Goal: Task Accomplishment & Management: Use online tool/utility

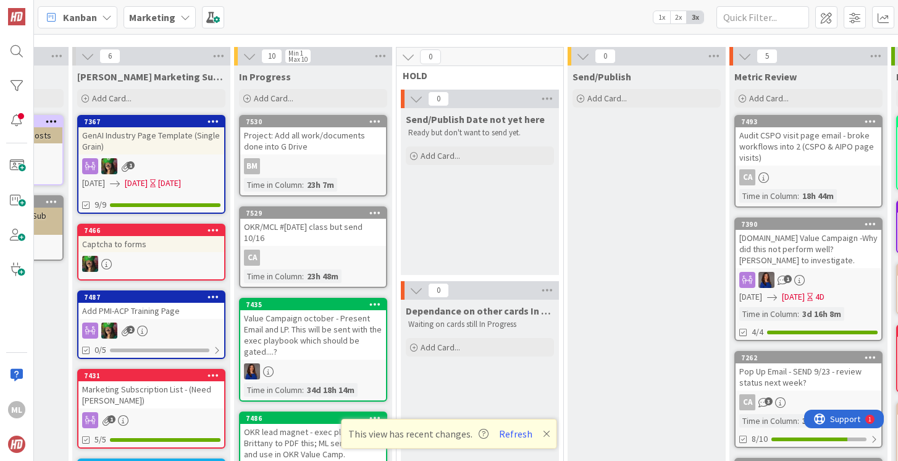
scroll to position [0, 324]
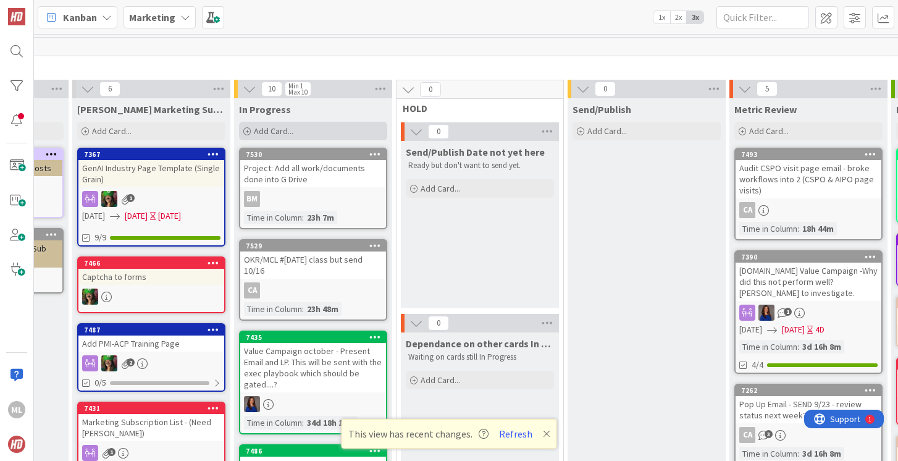
click at [304, 130] on div "Add Card..." at bounding box center [313, 131] width 148 height 19
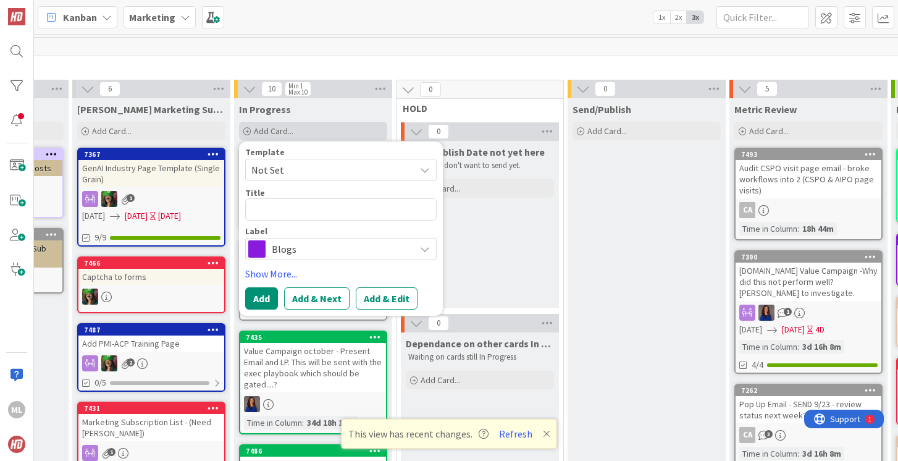
type textarea "x"
type textarea "C"
type textarea "x"
type textarea "Cre"
type textarea "x"
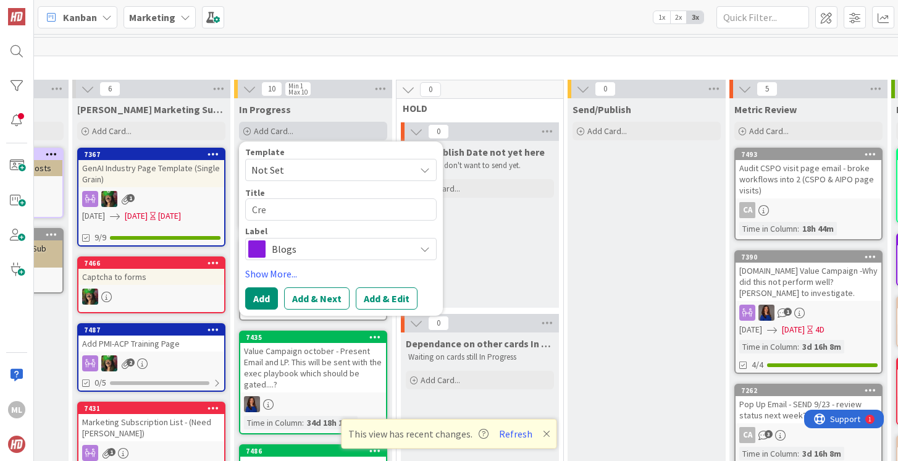
type textarea "Crea"
type textarea "x"
type textarea "Creat"
type textarea "x"
type textarea "Create"
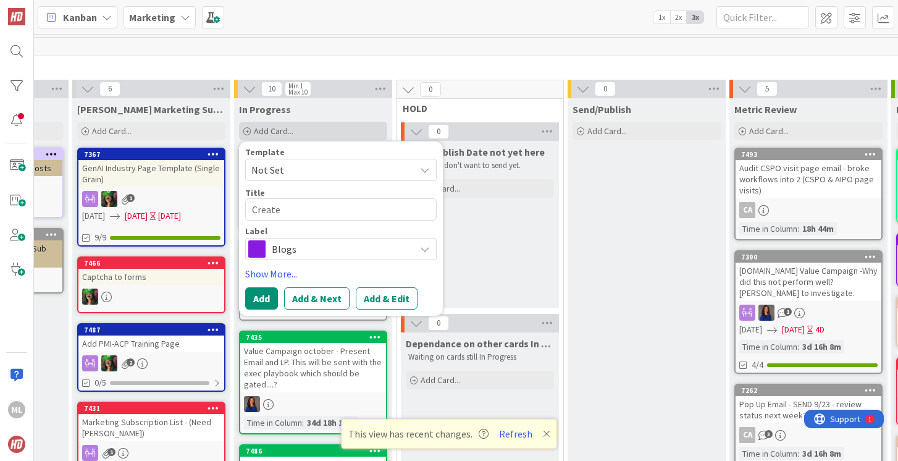
type textarea "x"
type textarea "Create"
type textarea "x"
type textarea "Create a"
type textarea "x"
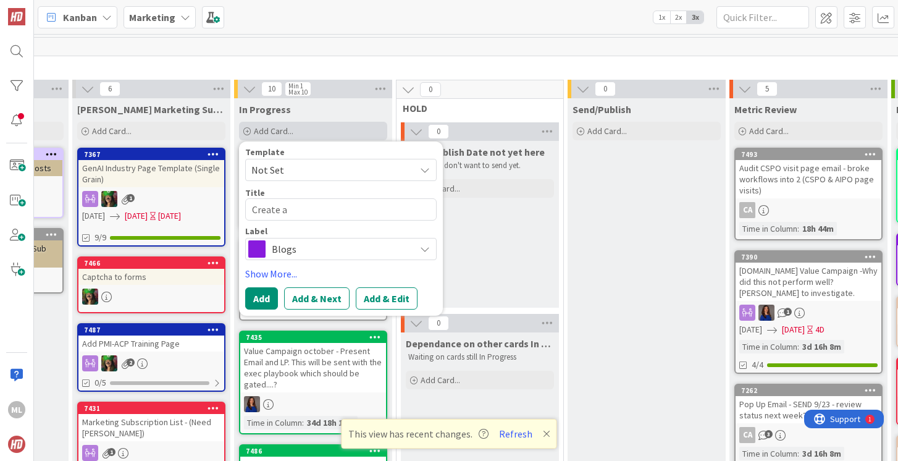
type textarea "Create a"
type textarea "x"
type textarea "Create a s"
type textarea "x"
type textarea "Create a sa"
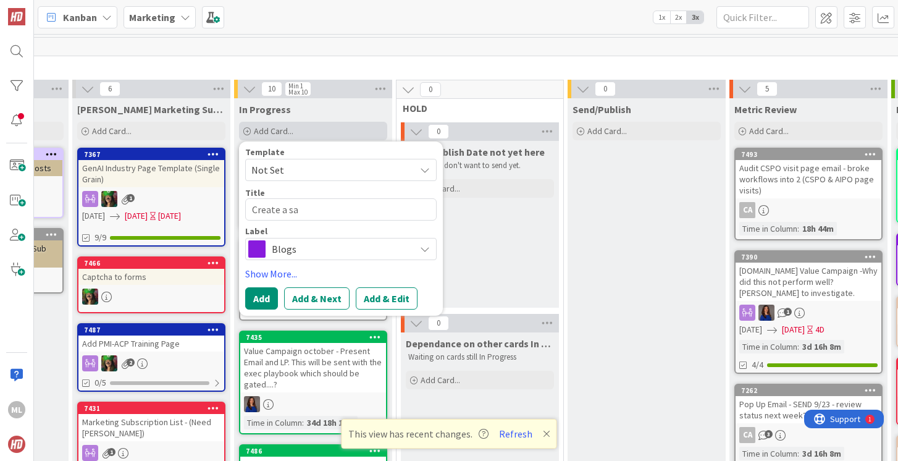
type textarea "x"
type textarea "Create a sale"
type textarea "x"
type textarea "Create a sales"
type textarea "x"
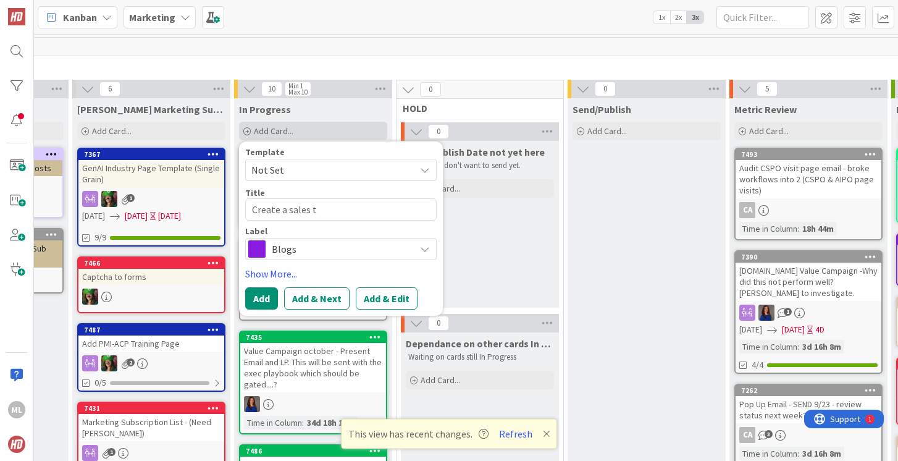
type textarea "Create a sales te"
type textarea "x"
type textarea "Create a sales tem"
type textarea "x"
type textarea "Create a sales temp"
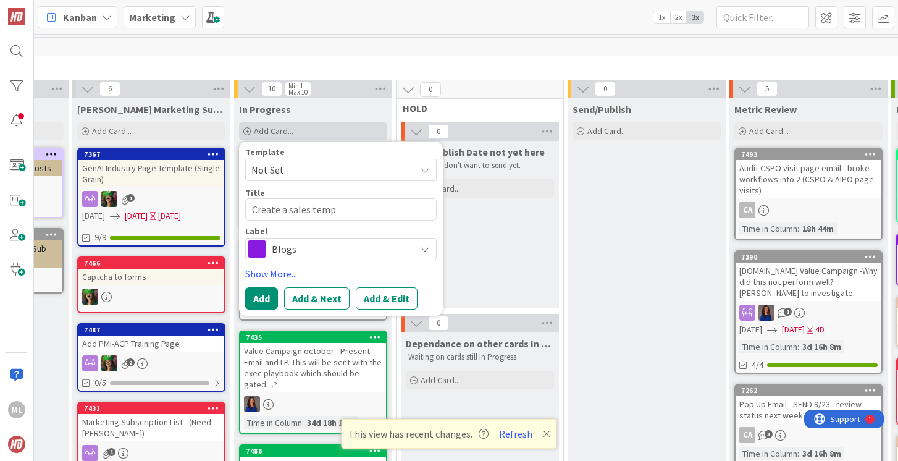
type textarea "x"
type textarea "Create a sales templ"
type textarea "x"
type textarea "Create a sales templa"
type textarea "x"
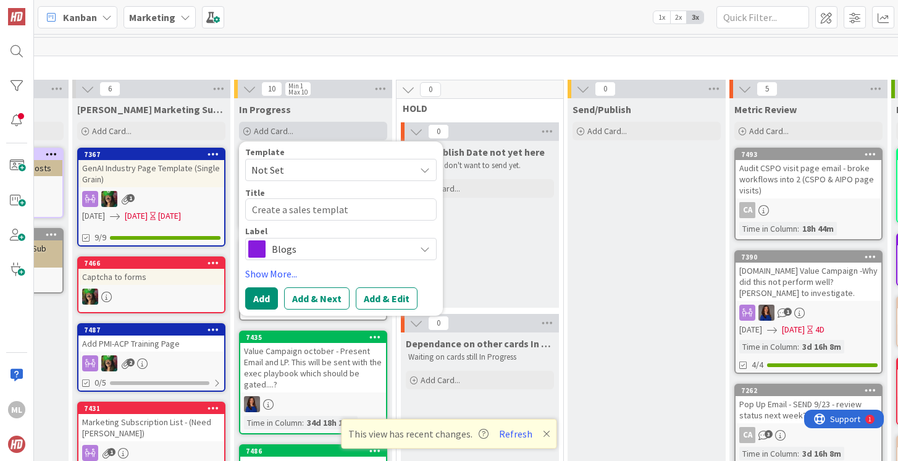
type textarea "Create a sales template"
type textarea "x"
type textarea "Create a sales template"
click at [259, 299] on button "Add" at bounding box center [261, 298] width 33 height 22
type textarea "x"
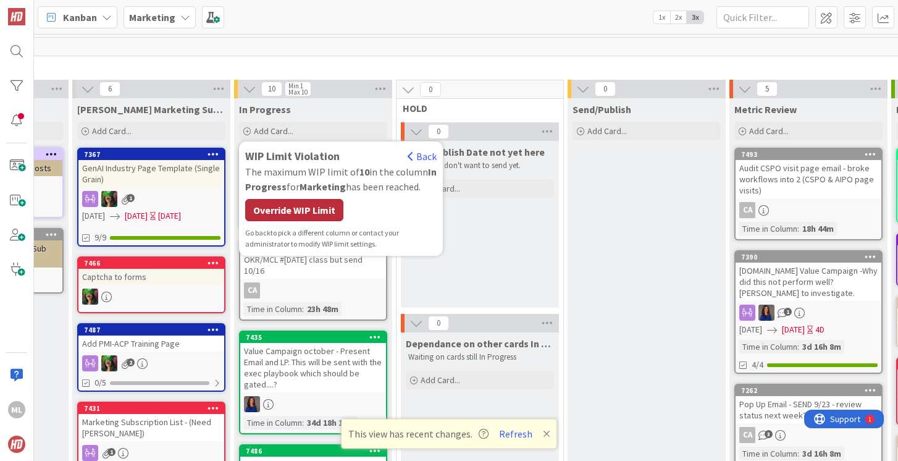
click at [278, 219] on div "Override WIP Limit" at bounding box center [294, 210] width 98 height 22
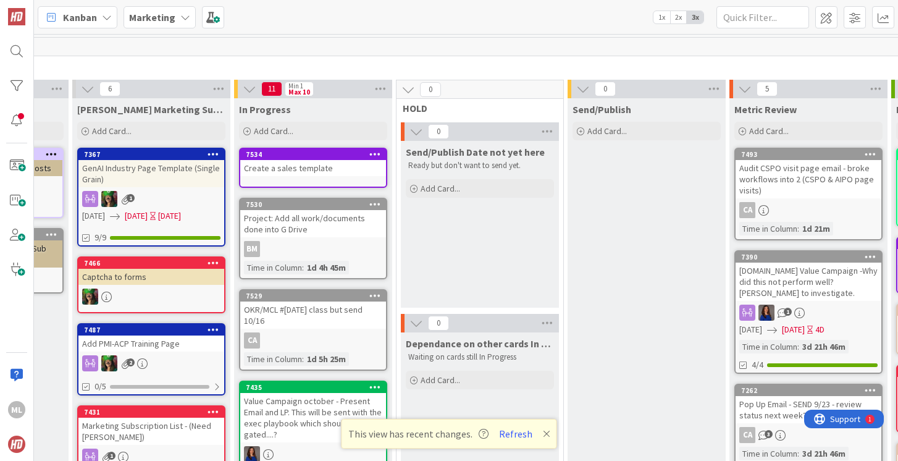
click at [284, 171] on div "Create a sales template" at bounding box center [313, 168] width 146 height 16
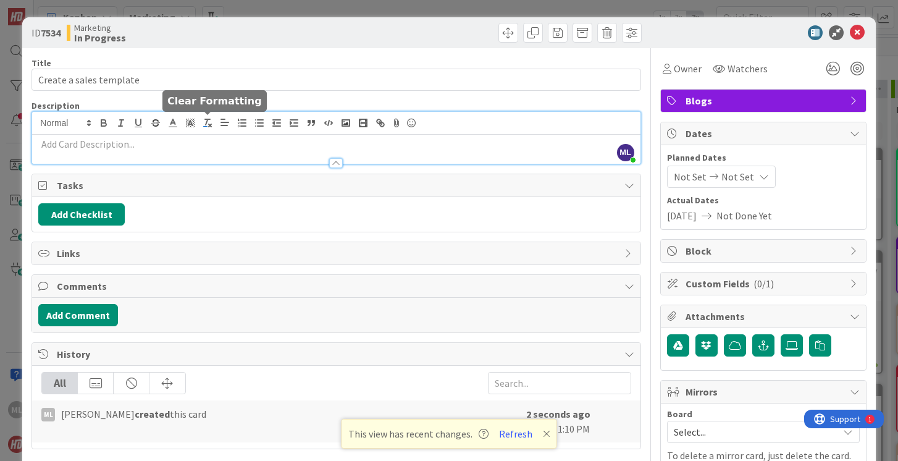
click at [212, 127] on div "ML [PERSON_NAME] just joined" at bounding box center [336, 138] width 608 height 52
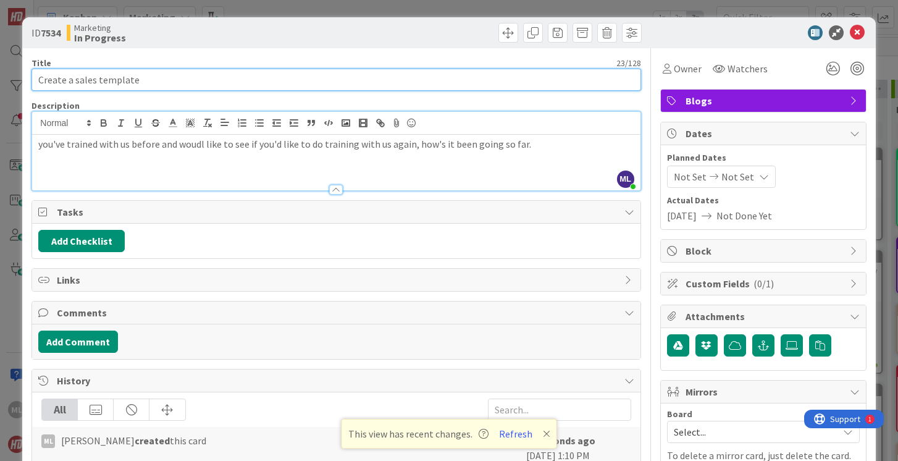
click at [97, 79] on input "Create a sales template" at bounding box center [335, 80] width 609 height 22
type input "Create a sales email template"
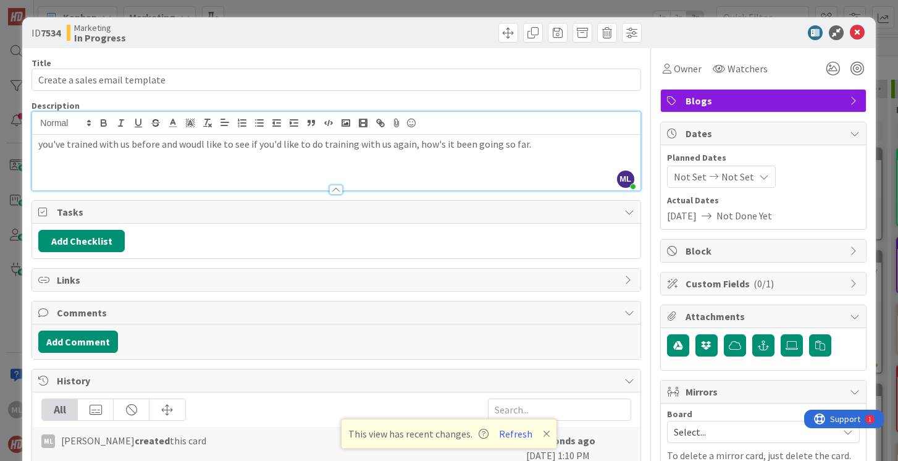
click at [201, 144] on p "you've trained with us before and woudl like to see if you'd like to do trainin…" at bounding box center [335, 144] width 595 height 14
click at [764, 102] on span "Blogs" at bounding box center [764, 100] width 158 height 15
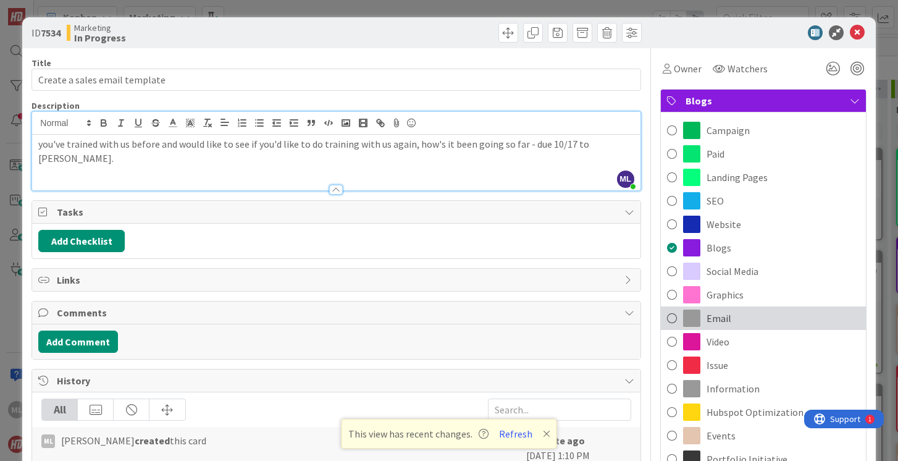
click at [667, 318] on span at bounding box center [672, 318] width 10 height 19
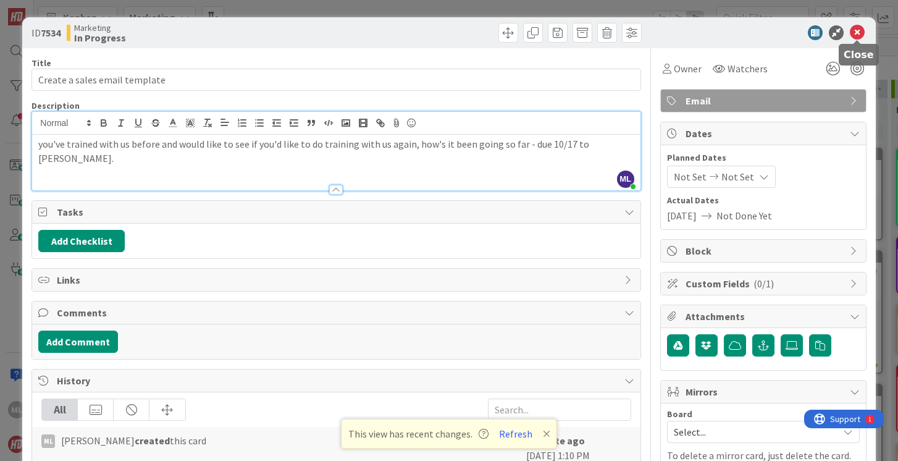
click at [857, 30] on icon at bounding box center [857, 32] width 15 height 15
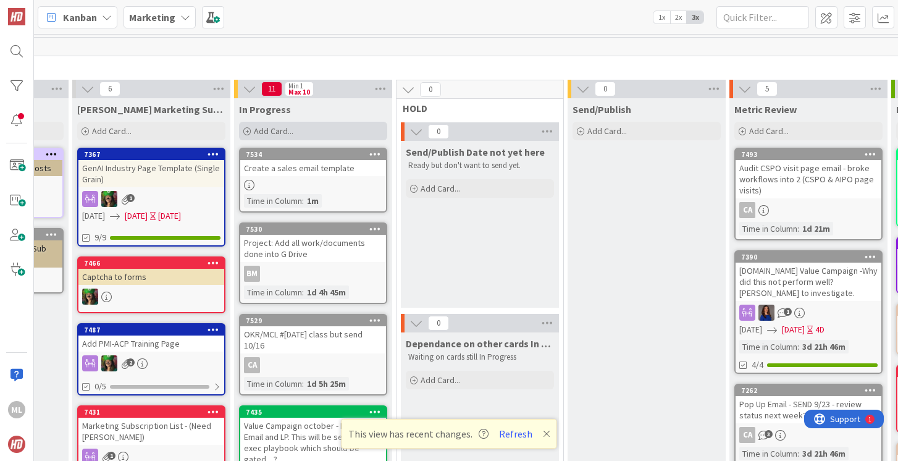
click at [274, 133] on span "Add Card..." at bounding box center [274, 130] width 40 height 11
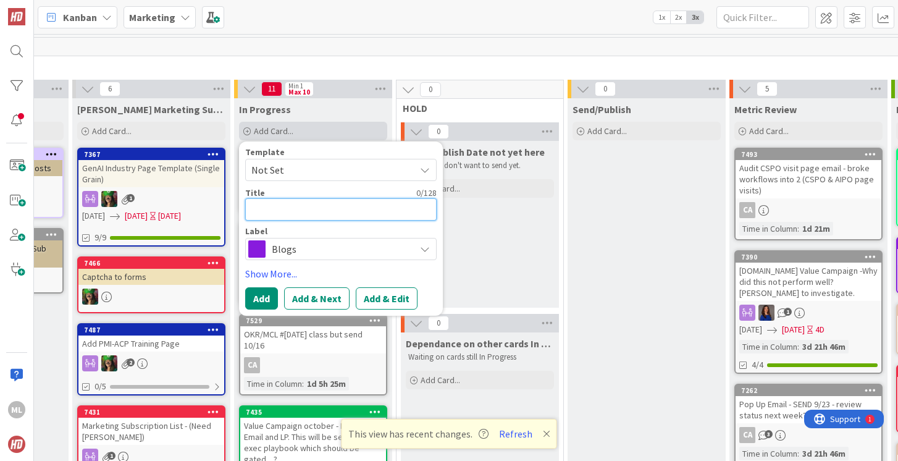
type textarea "x"
type textarea "O"
type textarea "x"
type textarea "OK"
type textarea "x"
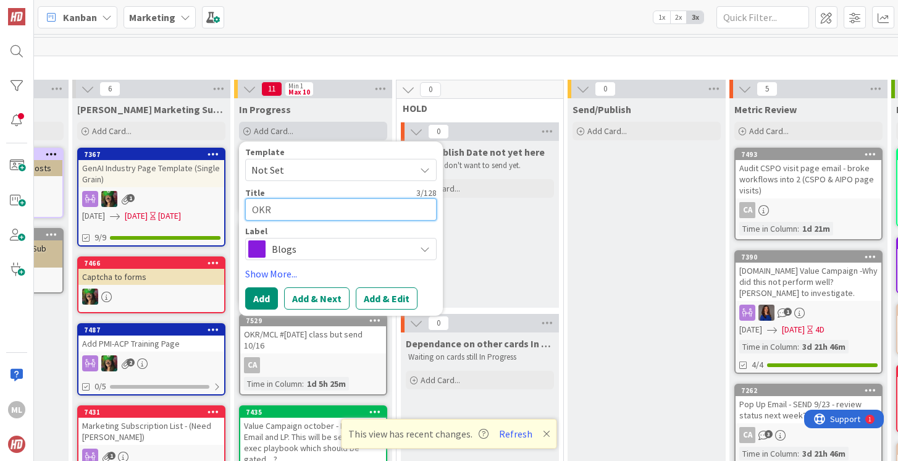
type textarea "OKR"
type textarea "x"
type textarea "OKR I"
type textarea "x"
type textarea "OKR In"
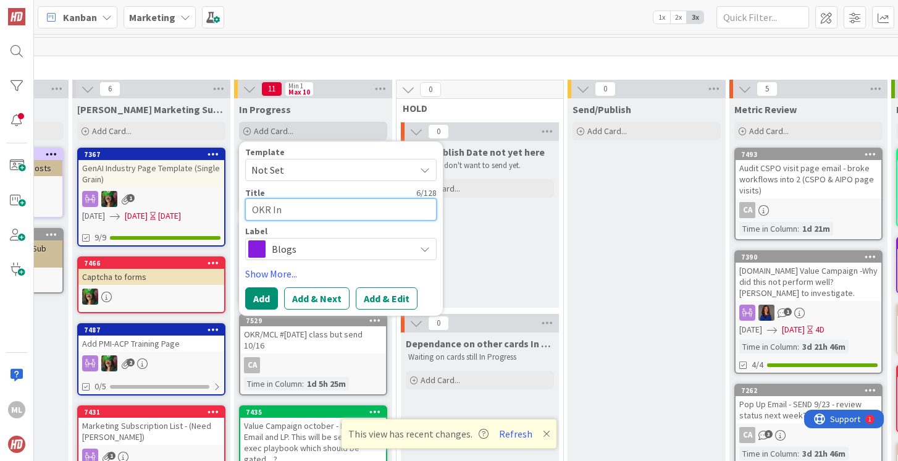
type textarea "x"
type textarea "OKR Info"
type textarea "x"
type textarea "OKR Infor"
type textarea "x"
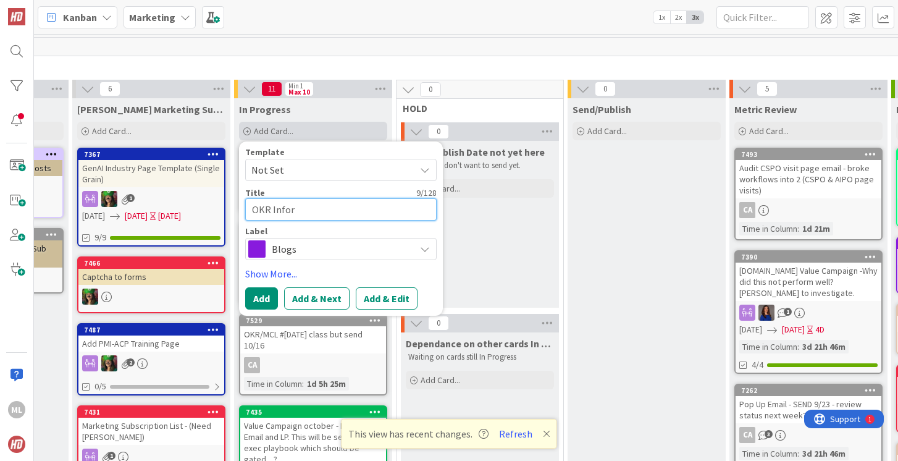
type textarea "OKR Info"
type textarea "x"
type textarea "OKR Infog"
type textarea "x"
type textarea "OKR Infogr"
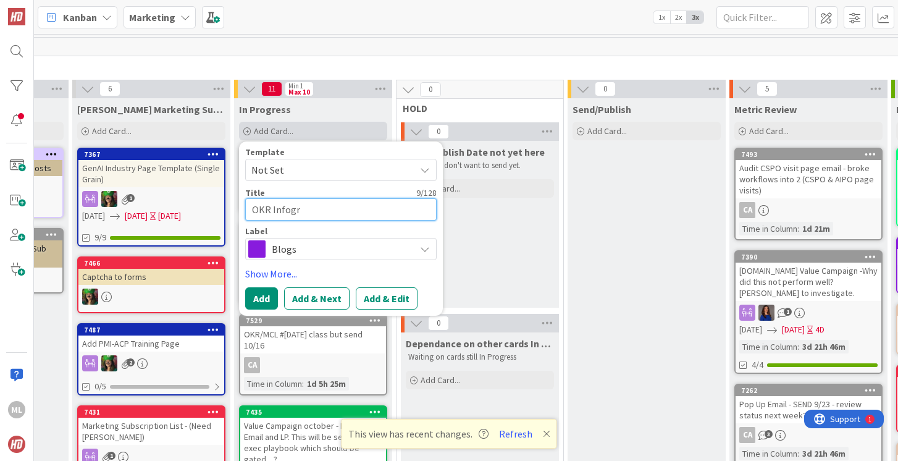
type textarea "x"
type textarea "OKR Infogra"
type textarea "x"
type textarea "OKR Infograp"
type textarea "x"
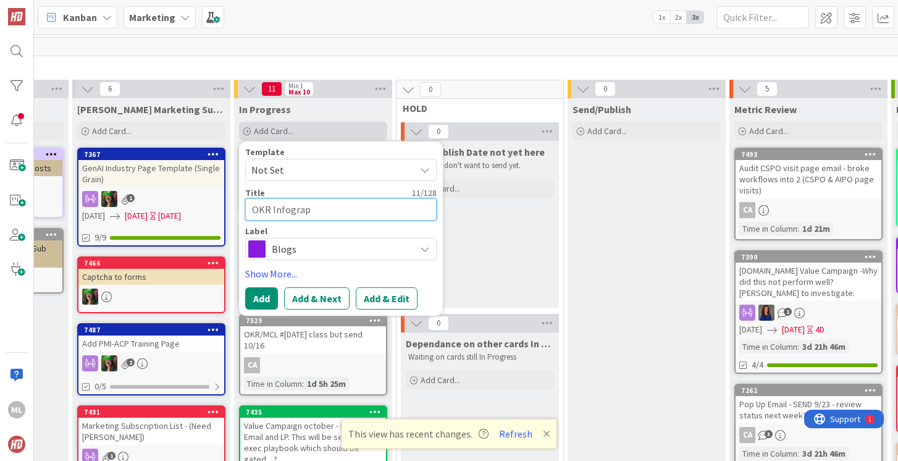
type textarea "OKR Infograph"
type textarea "x"
type textarea "OKR Infographi"
type textarea "x"
type textarea "OKR Infographic"
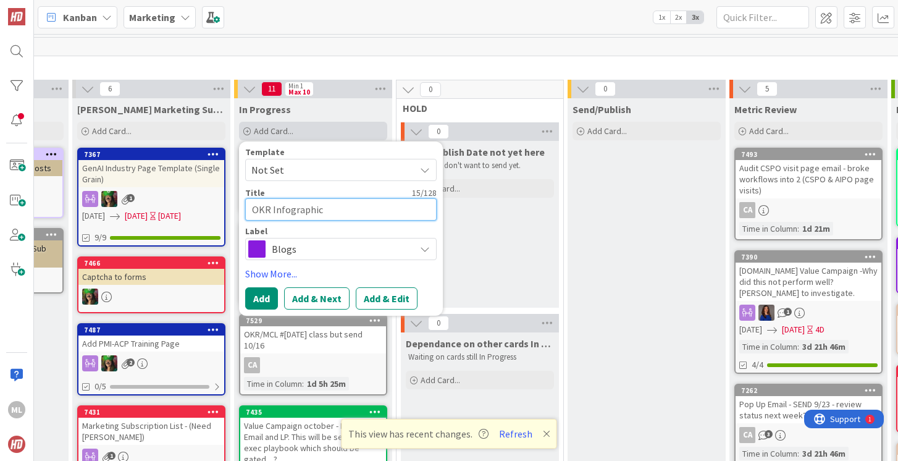
type textarea "x"
type textarea "OKR Infographic"
type textarea "x"
type textarea "OKR Infographic f"
type textarea "x"
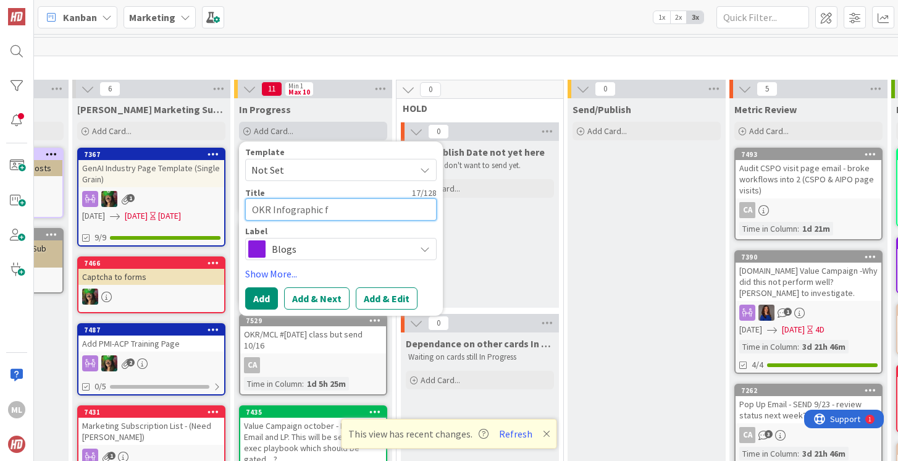
type textarea "OKR Infographic fo"
type textarea "x"
type textarea "OKR Infographic for"
type textarea "x"
type textarea "OKR Infographic for"
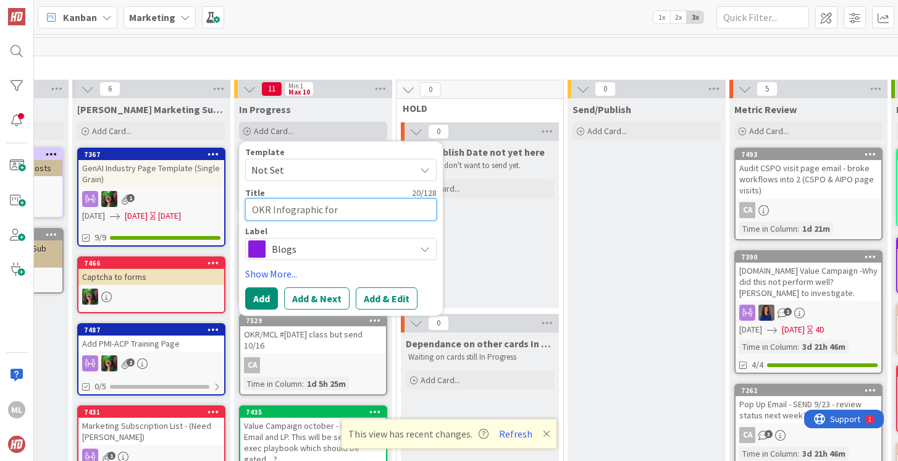
type textarea "x"
type textarea "OKR Infographic for S"
type textarea "x"
type textarea "OKR Infographic for Sa"
type textarea "x"
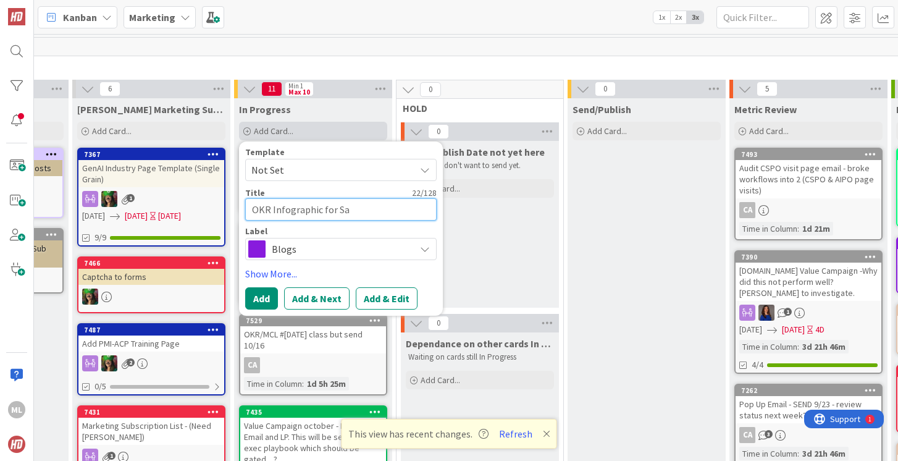
type textarea "OKR Infographic for [PERSON_NAME]"
type textarea "x"
type textarea "OKR Infographic for Sale"
type textarea "x"
type textarea "OKR Infographic for Sales"
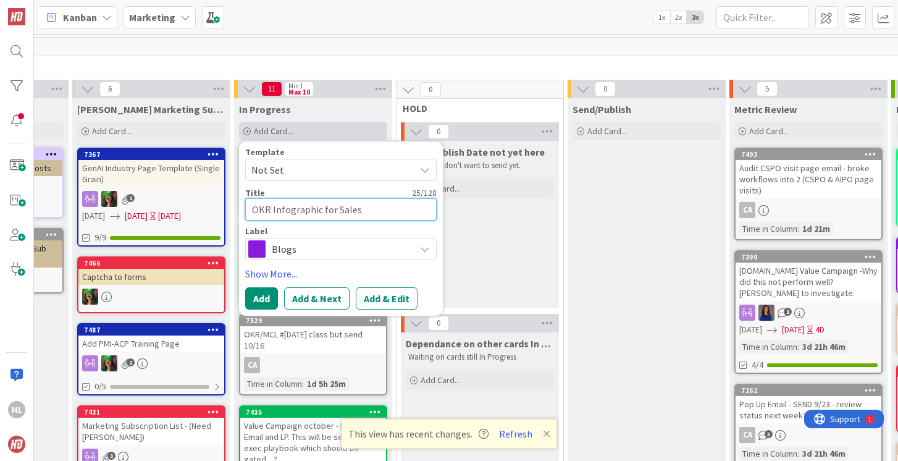
type textarea "x"
type textarea "OKR Infographic for Sales"
type textarea "x"
type textarea "OKR Infographic for Sales ("
type textarea "x"
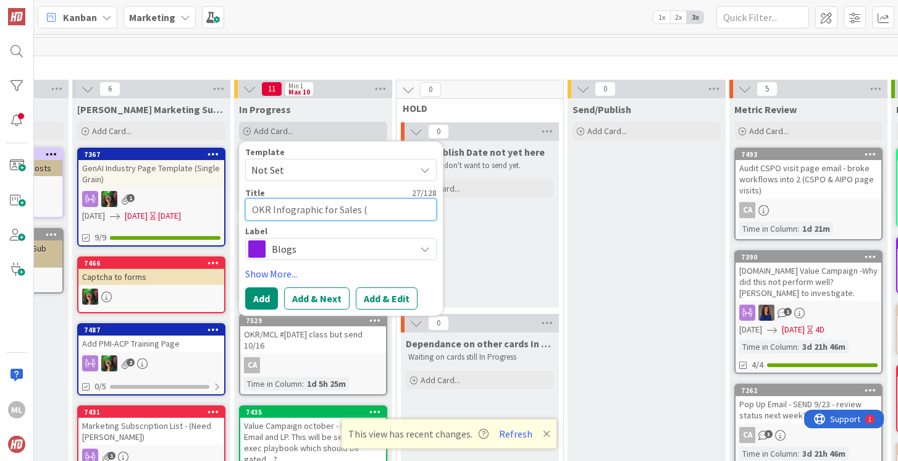
type textarea "OKR Infographic for Sales (c"
type textarea "x"
type textarea "OKR Infographic for Sales (can"
type textarea "x"
type textarea "OKR Infographic for Sales (can"
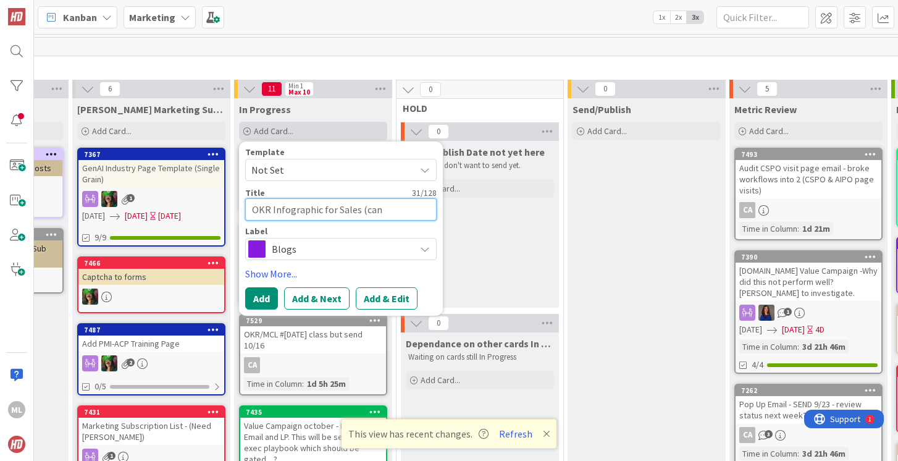
type textarea "x"
type textarea "OKR Infographic for Sales (can w"
type textarea "x"
type textarea "OKR Infographic for Sales (can we"
type textarea "x"
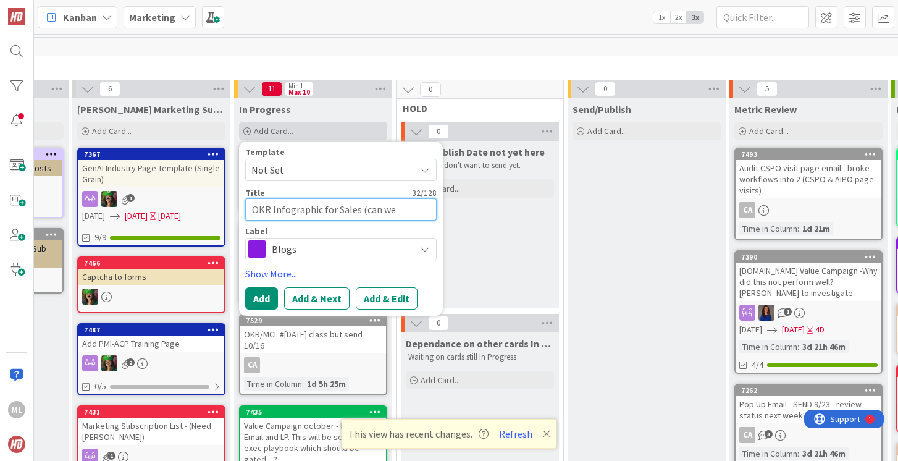
type textarea "OKR Infographic for Sales (can we"
type textarea "x"
type textarea "OKR Infographic for Sales (can we u"
type textarea "x"
type textarea "OKR Infographic for Sales (can we use"
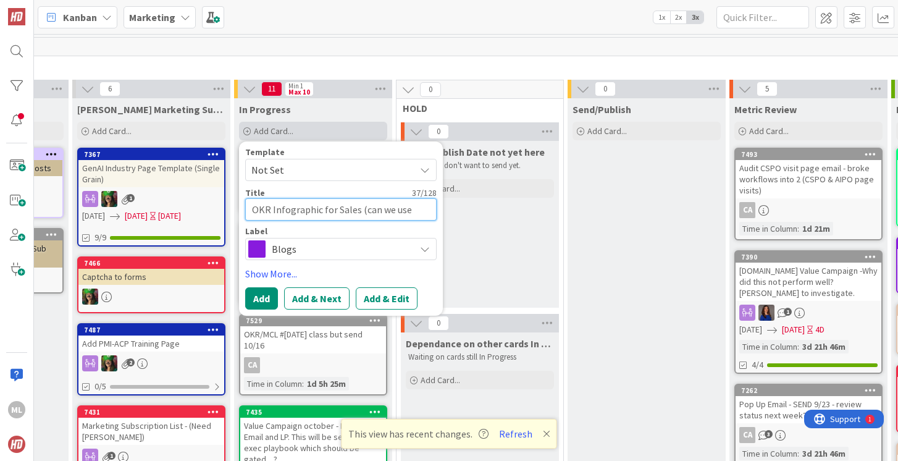
type textarea "x"
type textarea "OKR Infographic for Sales (can we use"
type textarea "x"
type textarea "OKR Infographic for Sales (can we use v"
type textarea "x"
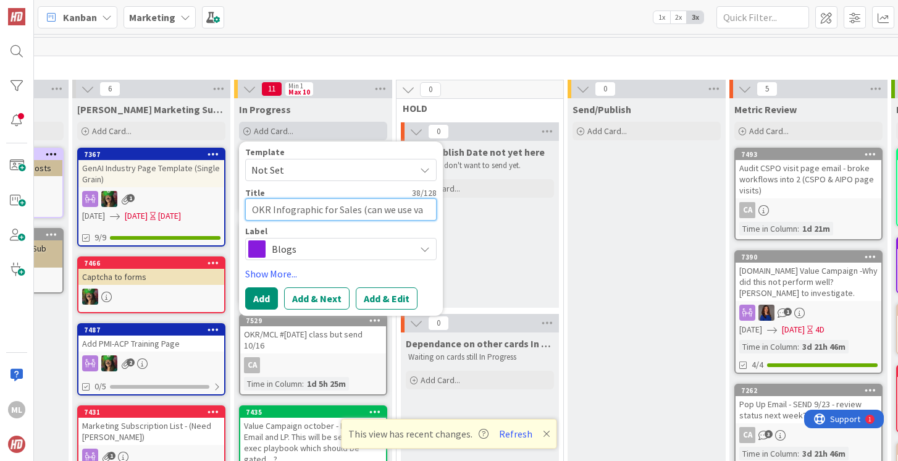
type textarea "OKR Infographic for Sales (can we use val"
type textarea "x"
type textarea "OKR Infographic for Sales (can we use valu"
type textarea "x"
type textarea "OKR Infographic for Sales (can we use value"
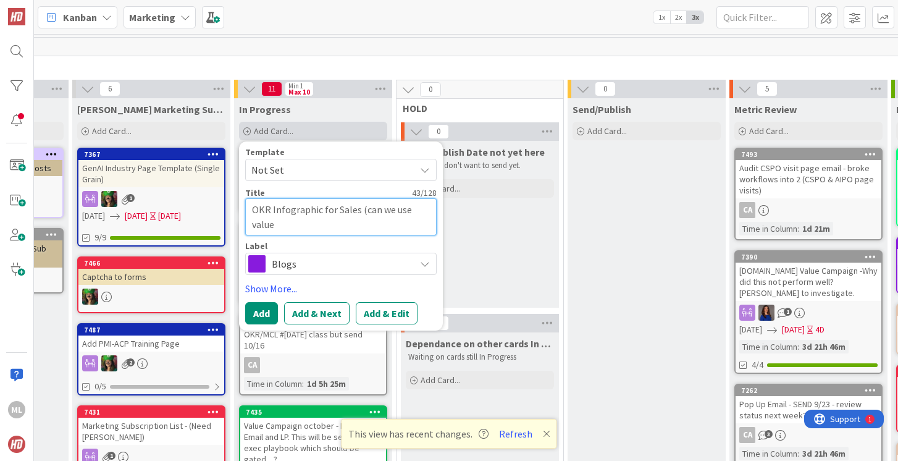
type textarea "x"
type textarea "OKR Infographic for Sales (can we use value"
type textarea "x"
type textarea "OKR Infographic for Sales (can we use value c"
type textarea "x"
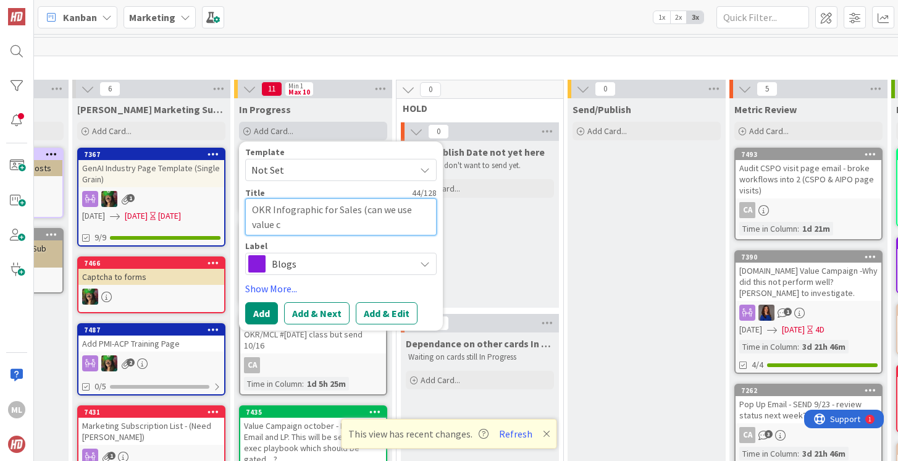
type textarea "OKR Infographic for Sales (can we use value ca"
type textarea "x"
type textarea "OKR Infographic for Sales (can we use value cam"
type textarea "x"
type textarea "OKR Infographic for Sales (can we use value camp"
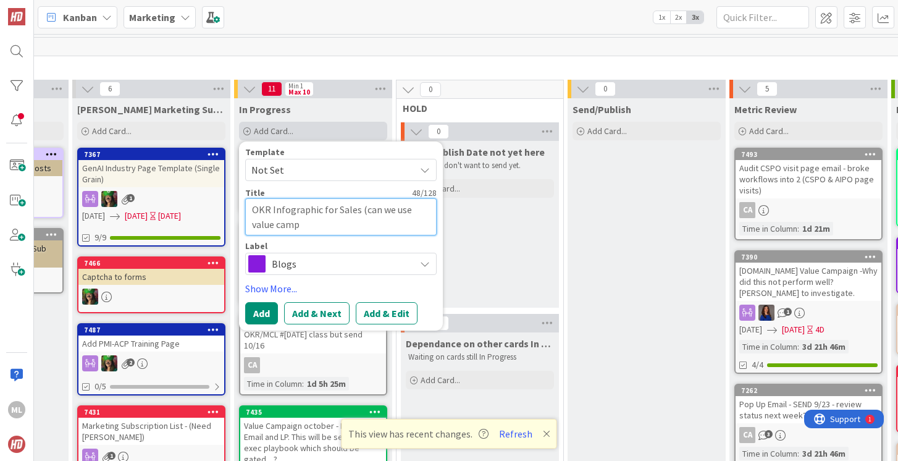
type textarea "x"
type textarea "OKR Infographic for Sales (can we use value camp"
type textarea "x"
type textarea "OKR Infographic for Sales (can we use value camp I"
type textarea "x"
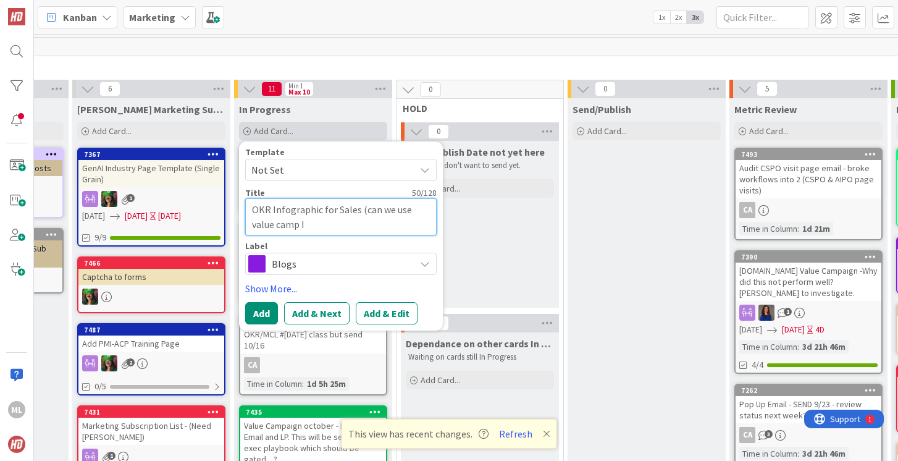
type textarea "OKR Infographic for Sales (can we use value camp IG"
type textarea "x"
type textarea "OKR Infographic for Sales (can we use value camp IG?"
type textarea "x"
type textarea "OKR Infographic for Sales (can we use value camp IG?)"
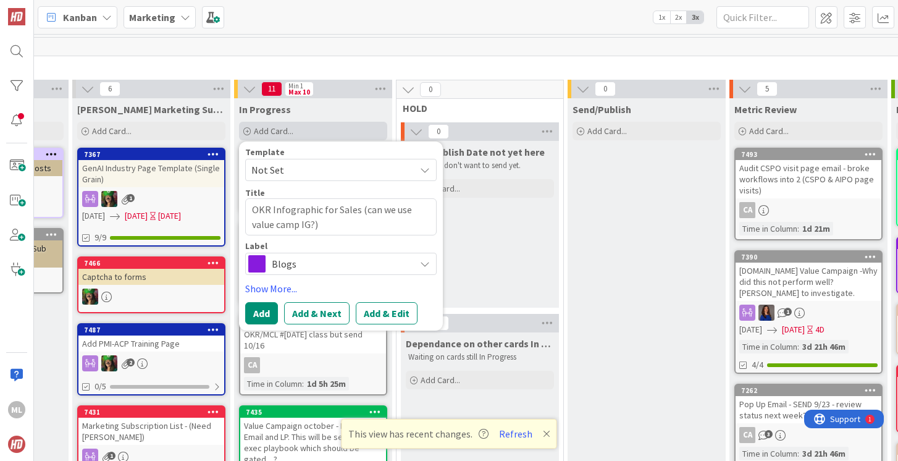
type textarea "x"
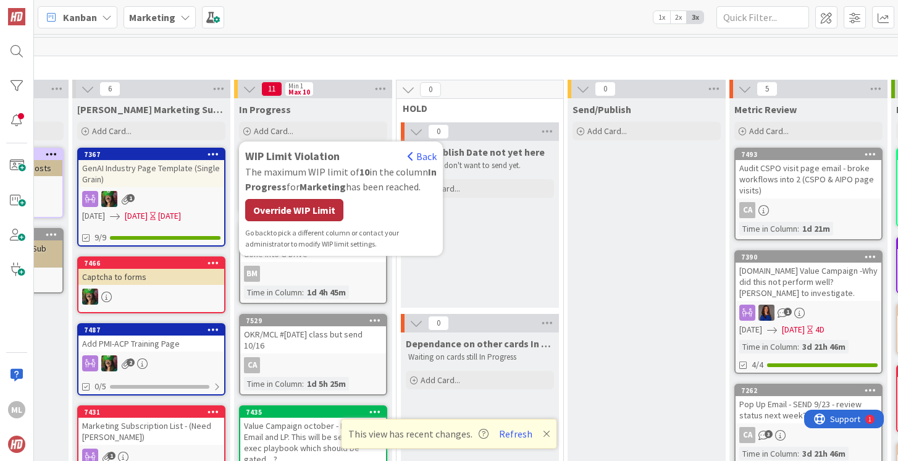
click at [295, 211] on div "Override WIP Limit" at bounding box center [294, 210] width 98 height 22
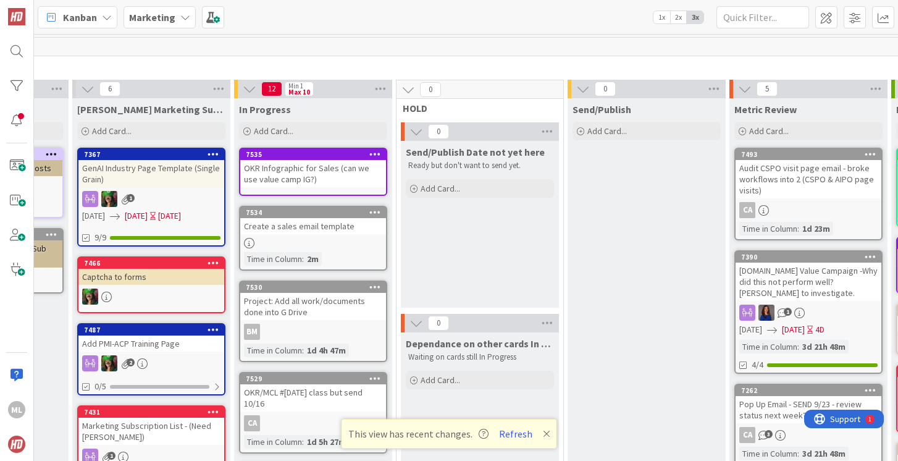
click at [314, 175] on div "OKR Infographic for Sales (can we use value camp IG?)" at bounding box center [313, 173] width 146 height 27
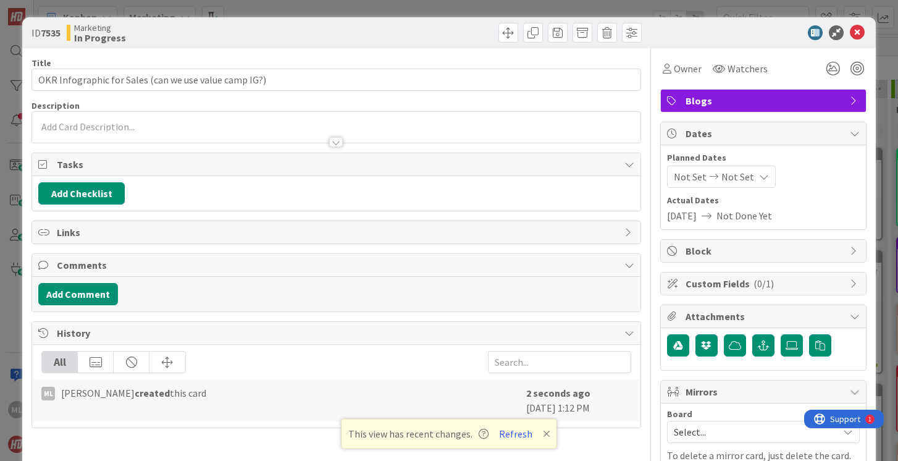
click at [747, 101] on span "Blogs" at bounding box center [764, 100] width 158 height 15
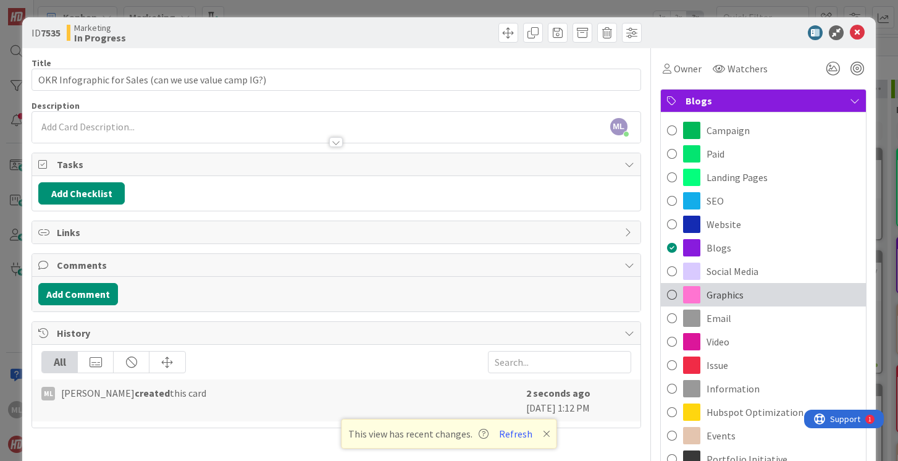
click at [669, 294] on span at bounding box center [672, 294] width 10 height 19
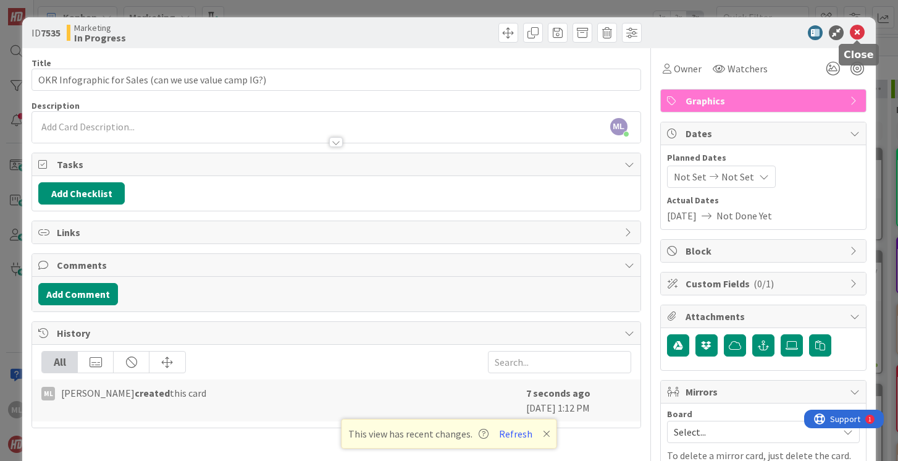
click at [858, 33] on icon at bounding box center [857, 32] width 15 height 15
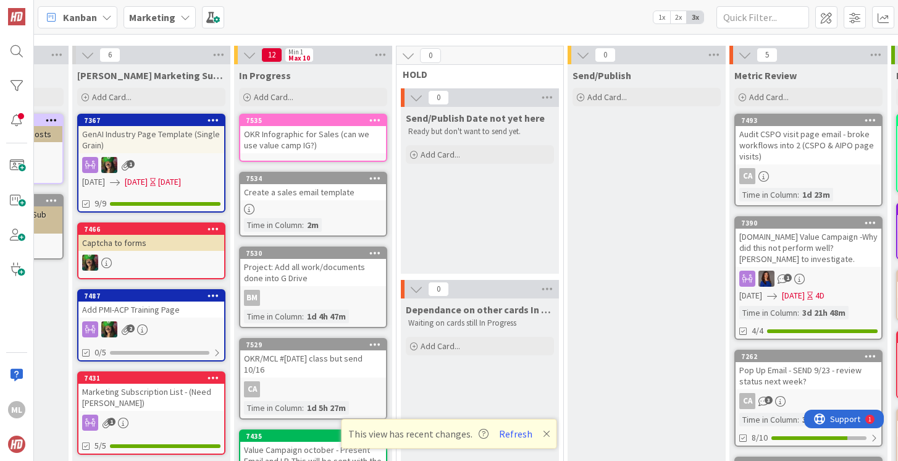
scroll to position [36, 324]
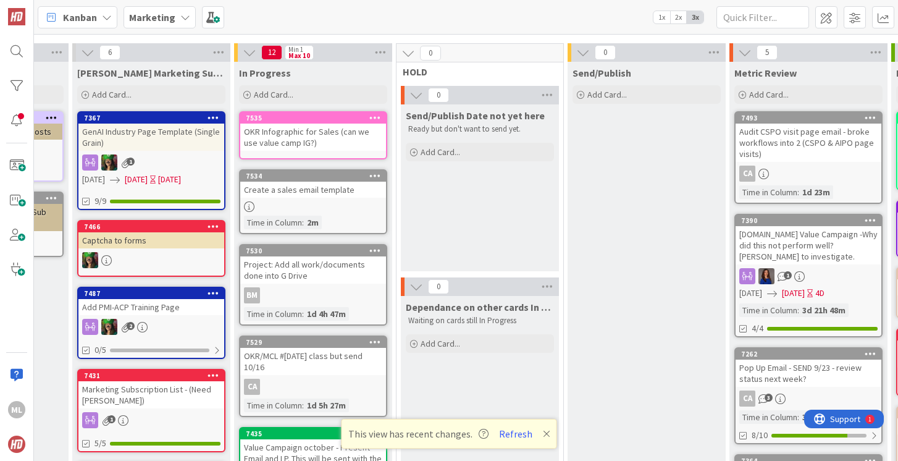
click at [311, 147] on div "OKR Infographic for Sales (can we use value camp IG?)" at bounding box center [313, 136] width 146 height 27
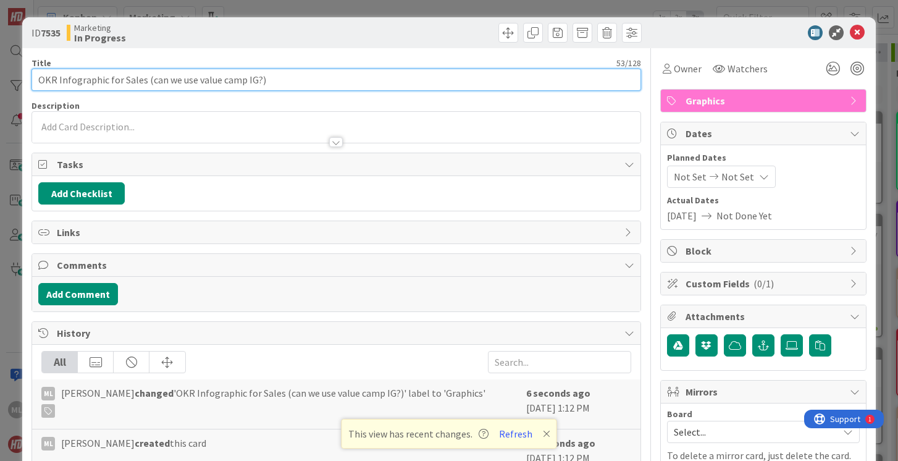
click at [317, 76] on input "OKR Infographic for Sales (can we use value camp IG?)" at bounding box center [335, 80] width 609 height 22
type input "OKR Infographic for Sales (can we use value camp IG?) - 10/15"
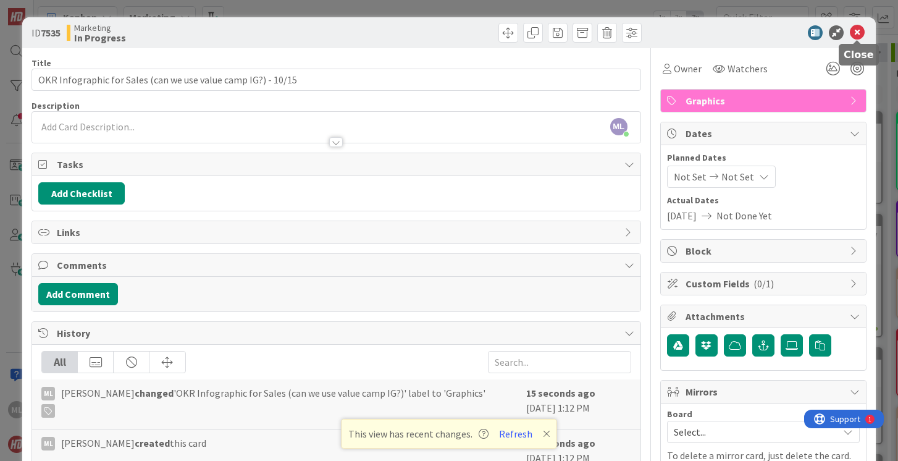
click at [859, 34] on icon at bounding box center [857, 32] width 15 height 15
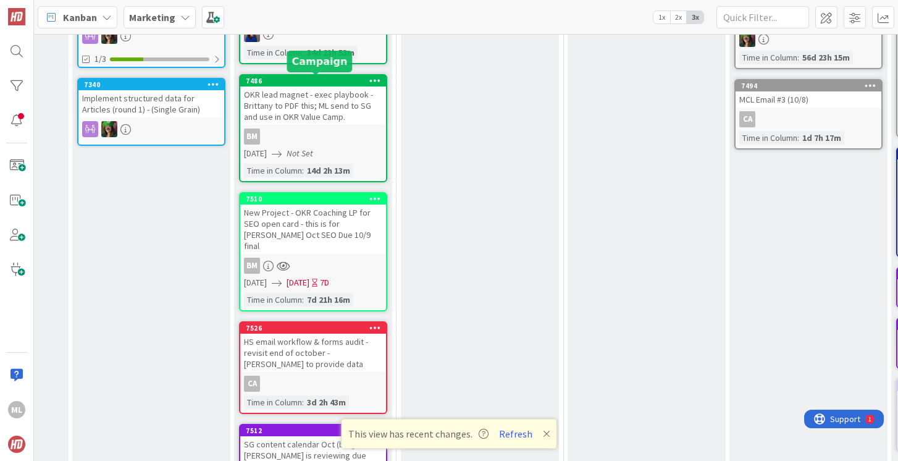
scroll to position [503, 324]
